Goal: Manage account settings

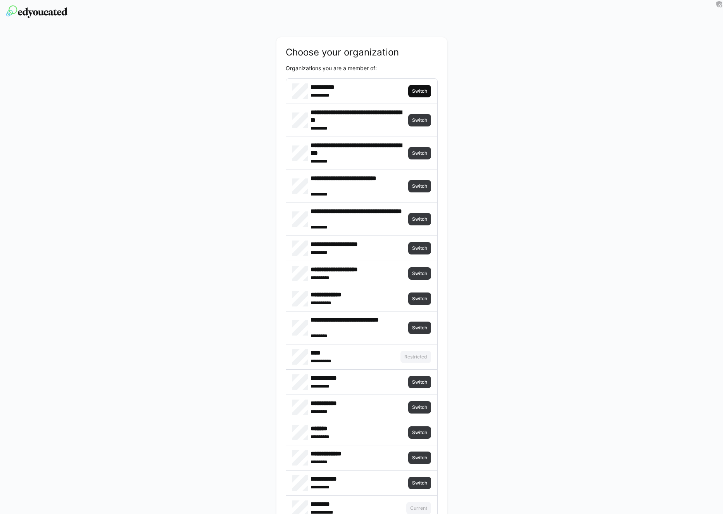
click at [425, 89] on span "Switch" at bounding box center [419, 91] width 17 height 6
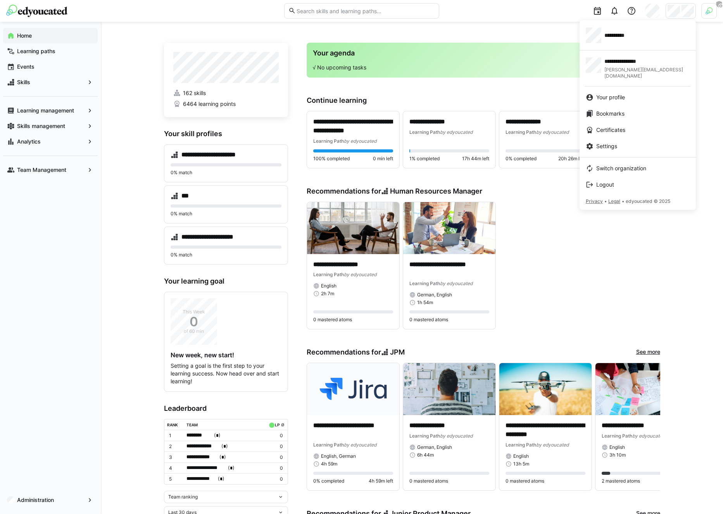
click at [704, 17] on div at bounding box center [361, 257] width 723 height 514
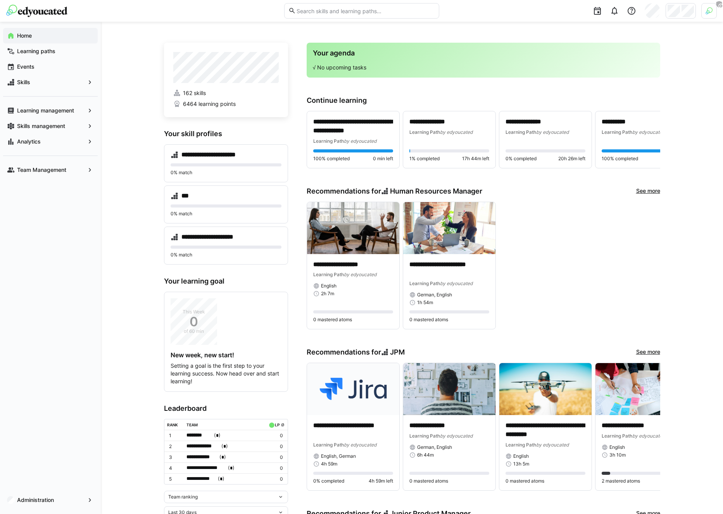
click at [705, 12] on img at bounding box center [708, 10] width 7 height 7
click at [629, 88] on span "Activate" at bounding box center [622, 91] width 20 height 6
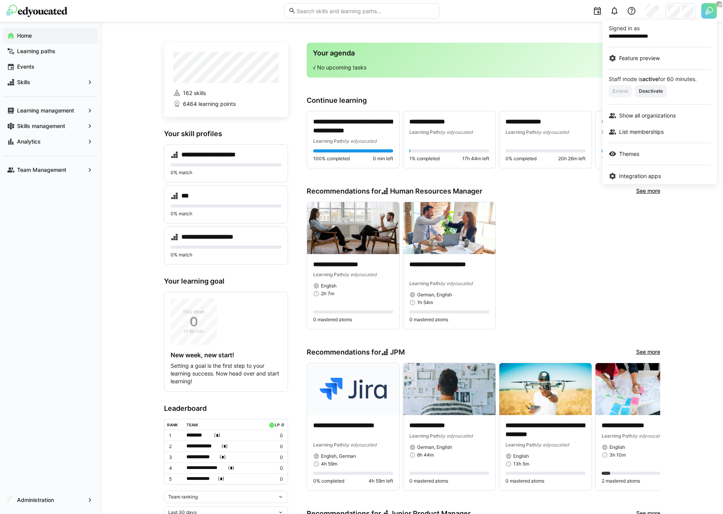
click at [687, 10] on div at bounding box center [361, 257] width 723 height 514
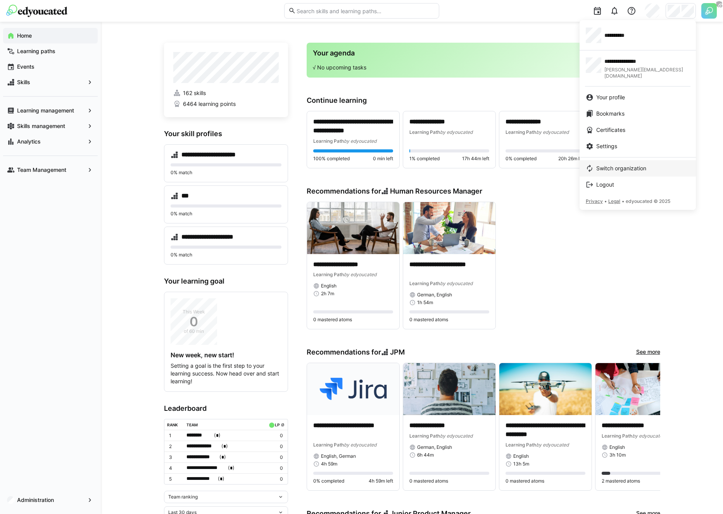
click at [618, 160] on link "Switch organization" at bounding box center [637, 168] width 116 height 16
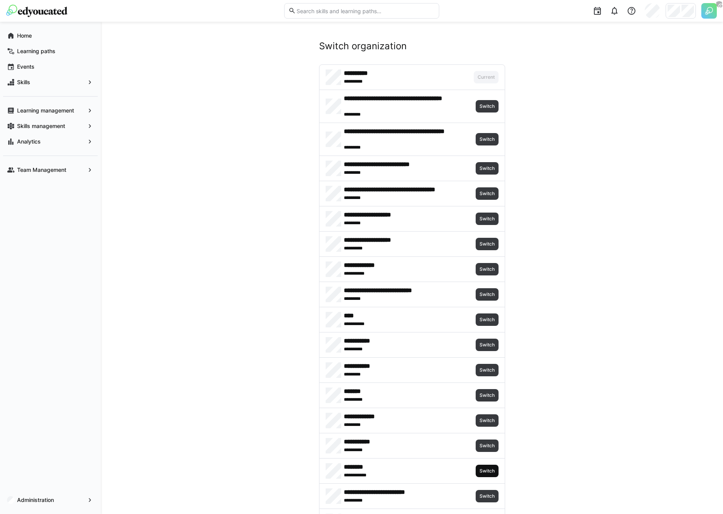
click at [491, 471] on span "Switch" at bounding box center [487, 470] width 17 height 6
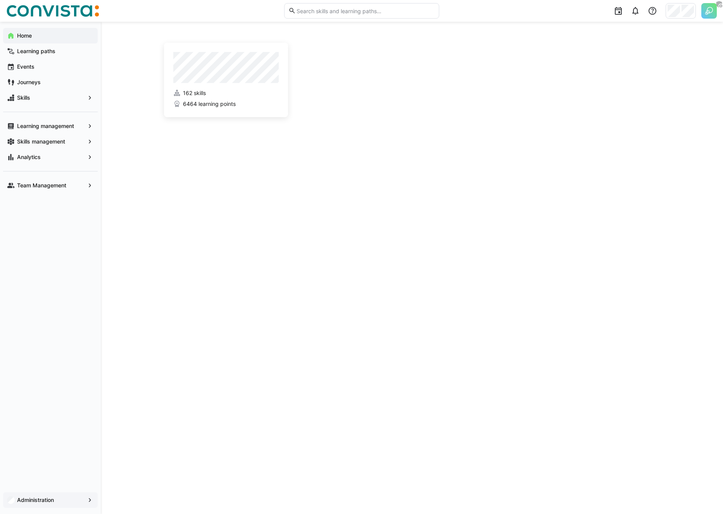
click at [0, 0] on app-navigation-label "Administration" at bounding box center [0, 0] width 0 height 0
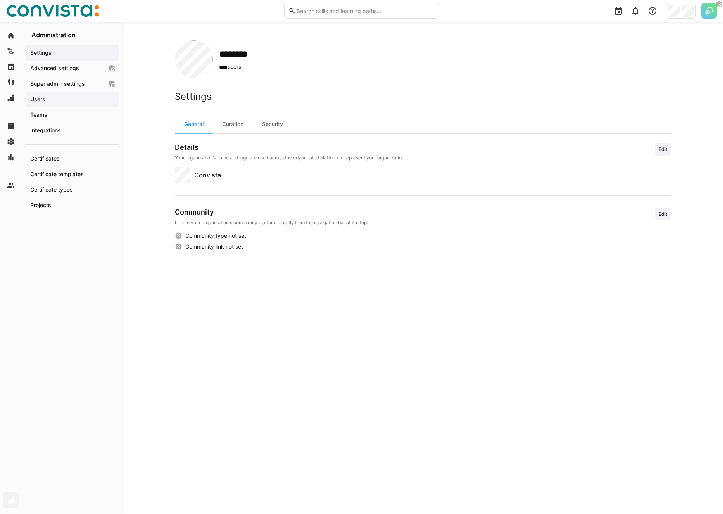
click at [46, 96] on span "Users" at bounding box center [72, 99] width 86 height 8
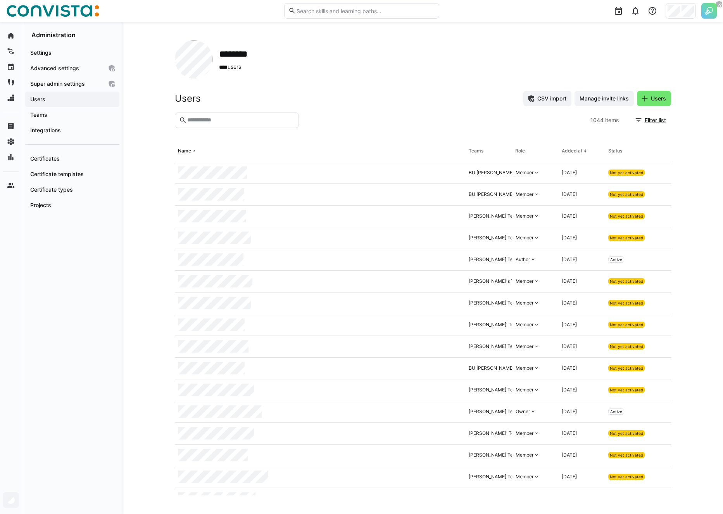
click at [256, 116] on eds-input at bounding box center [237, 120] width 124 height 16
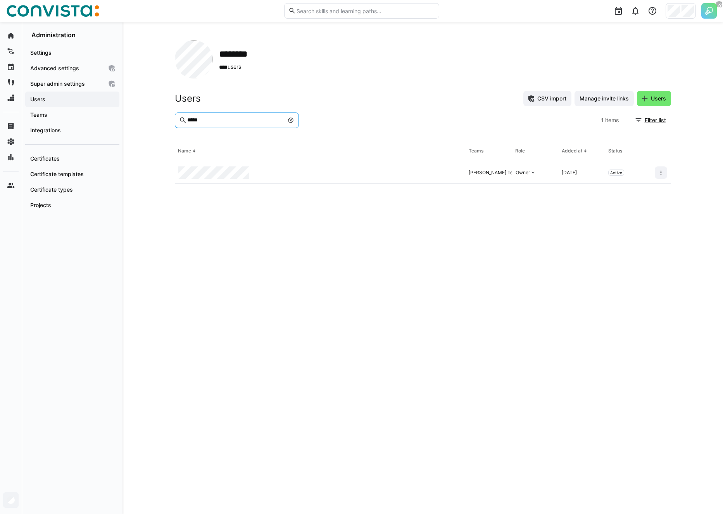
type input "*****"
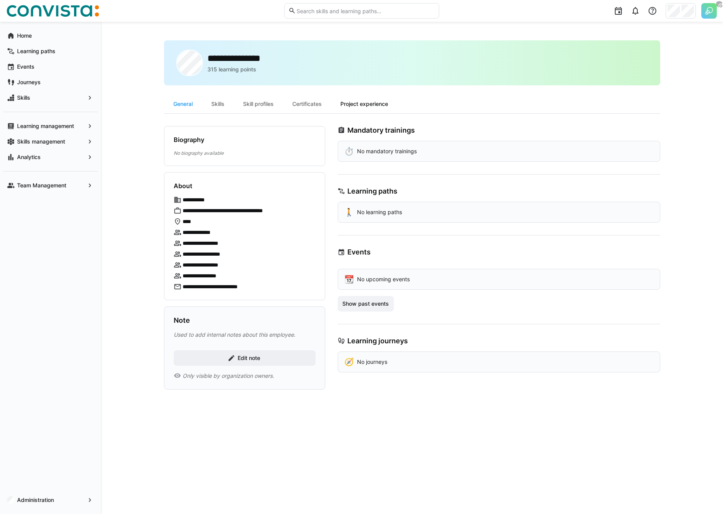
click at [361, 104] on div "Project experience" at bounding box center [364, 104] width 66 height 19
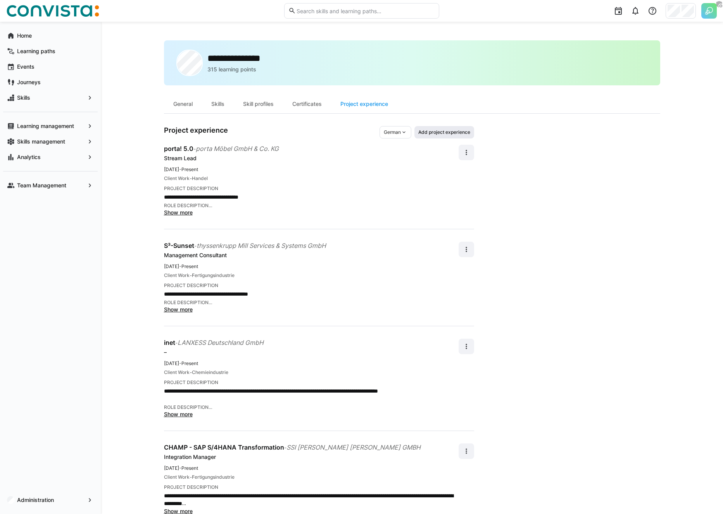
click at [447, 131] on span "Add project experience" at bounding box center [443, 132] width 53 height 6
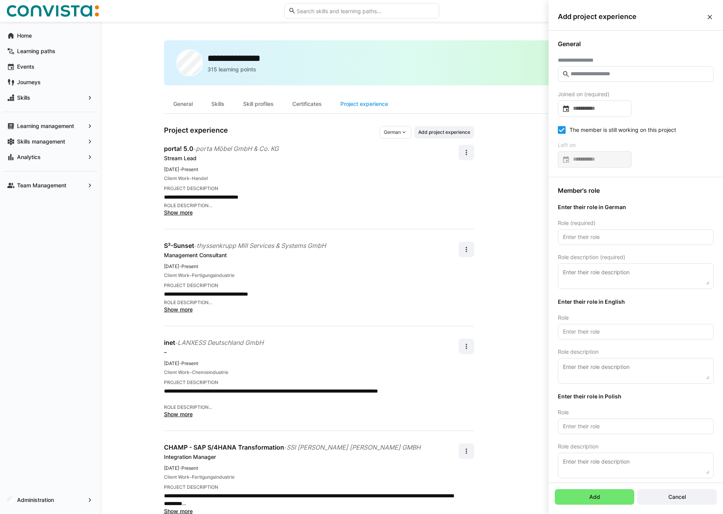
click at [607, 75] on input "text" at bounding box center [640, 74] width 140 height 7
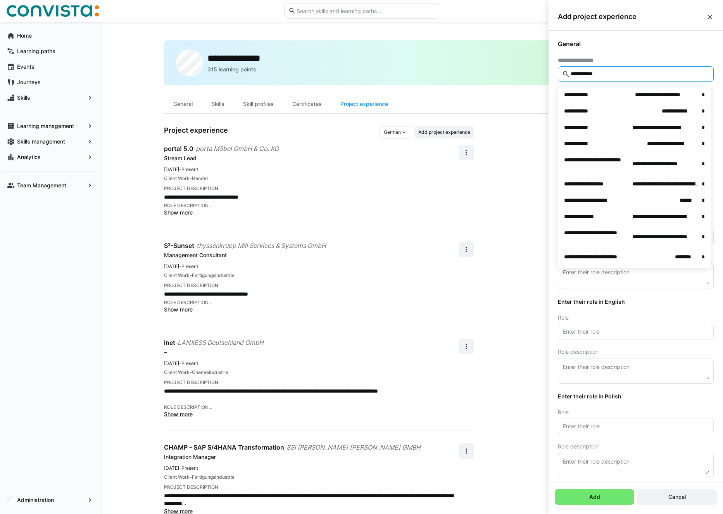
type input "**********"
click at [52, 503] on span "Administration" at bounding box center [50, 500] width 69 height 8
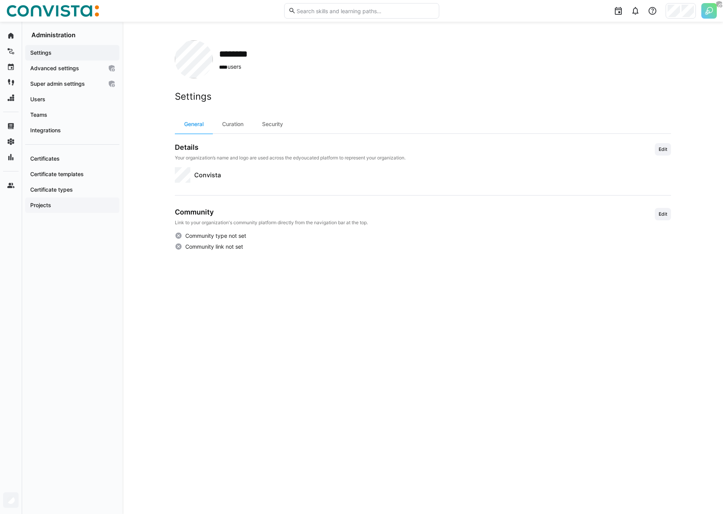
click at [0, 0] on app-navigation-label "Projects" at bounding box center [0, 0] width 0 height 0
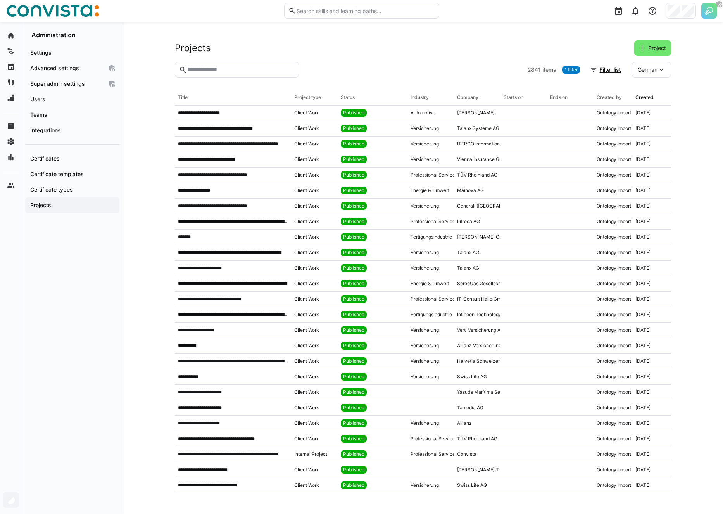
click at [237, 72] on input "text" at bounding box center [240, 69] width 108 height 7
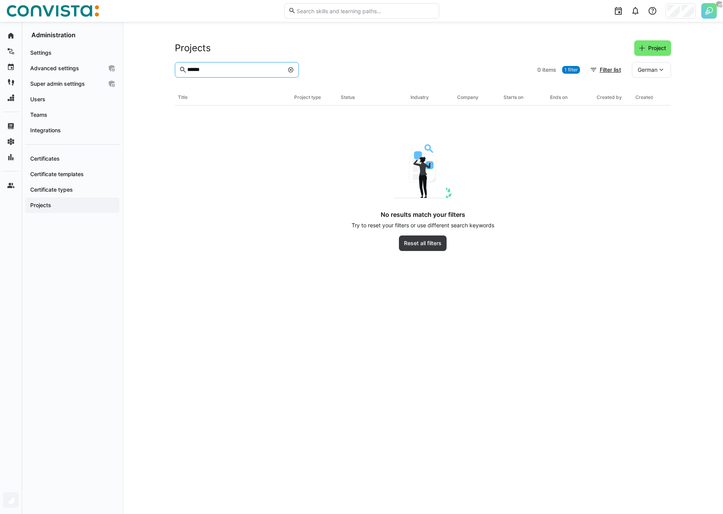
type input "******"
click at [335, 68] on div at bounding box center [418, 70] width 232 height 16
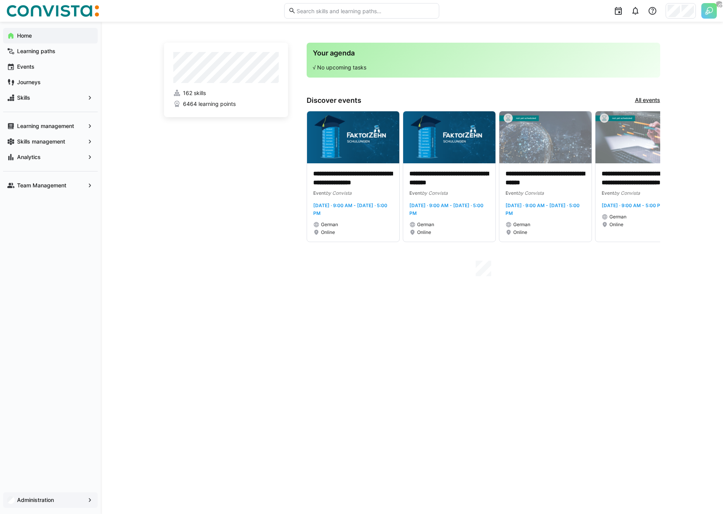
click at [36, 503] on span "Administration" at bounding box center [50, 500] width 69 height 8
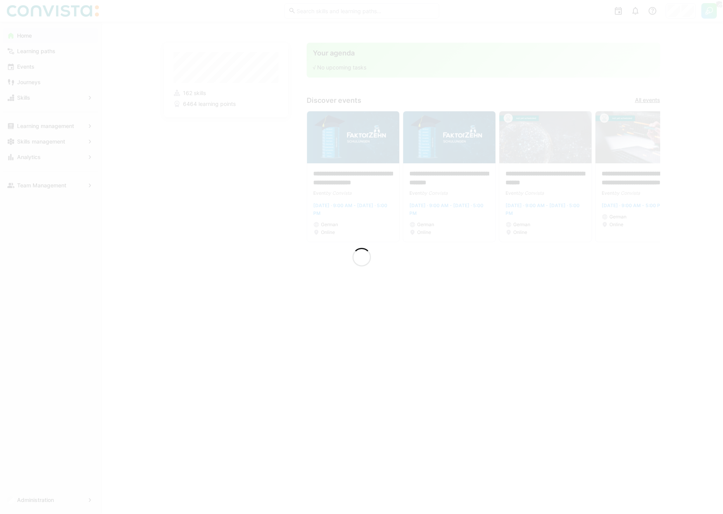
click at [32, 157] on div at bounding box center [361, 257] width 723 height 514
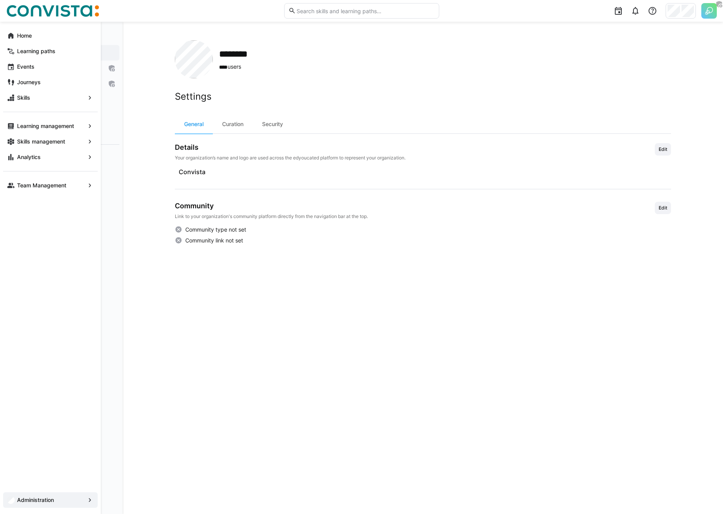
click at [0, 0] on app-navigation-label "Analytics" at bounding box center [0, 0] width 0 height 0
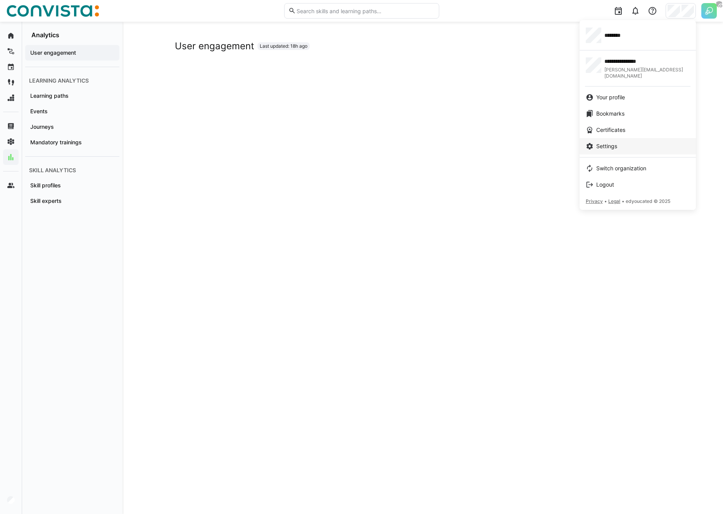
click at [612, 142] on span "Settings" at bounding box center [606, 146] width 21 height 8
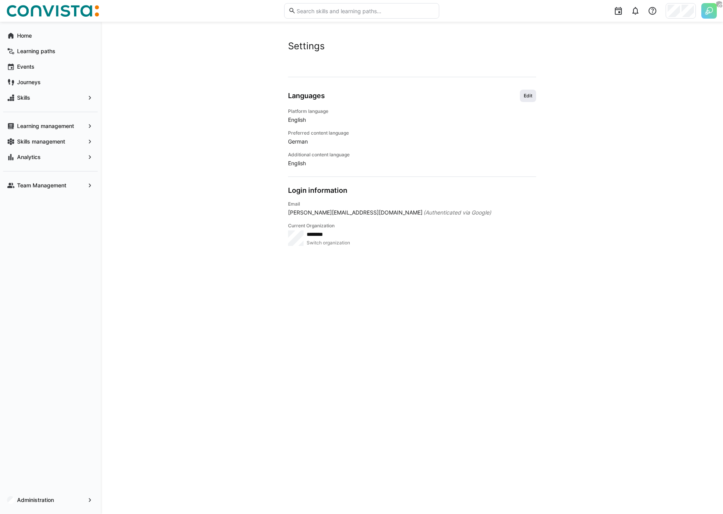
click at [523, 93] on span "Edit" at bounding box center [528, 96] width 10 height 6
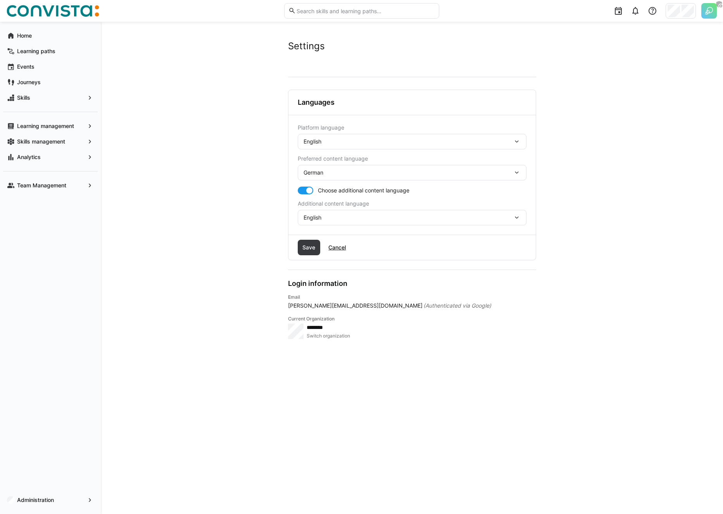
click at [354, 143] on div "English" at bounding box center [408, 141] width 209 height 7
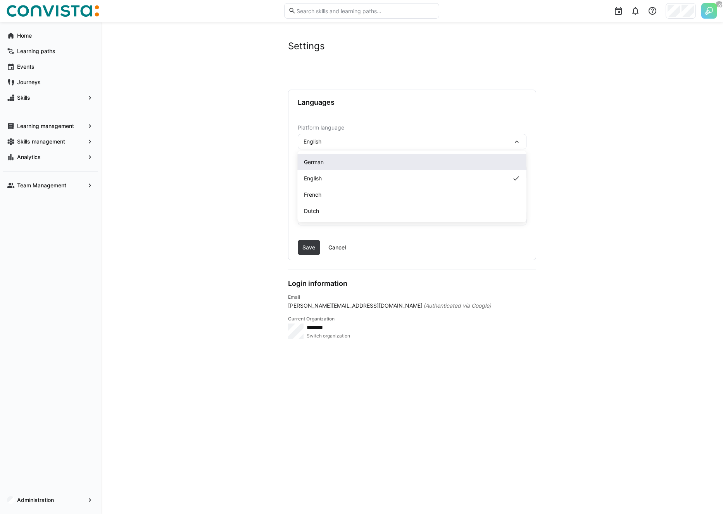
click at [330, 167] on div "German" at bounding box center [412, 162] width 229 height 16
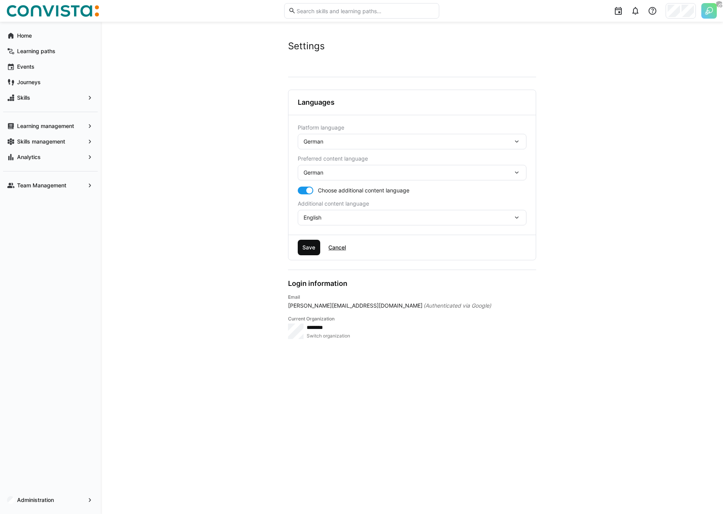
click at [309, 245] on span "Save" at bounding box center [308, 247] width 15 height 8
click at [68, 146] on div "Skill-Management" at bounding box center [50, 142] width 95 height 16
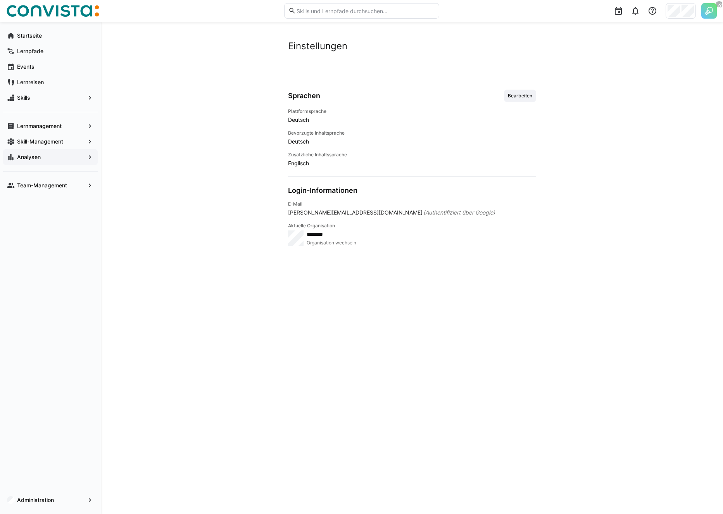
click at [55, 153] on span "Analysen" at bounding box center [50, 157] width 69 height 8
